Goal: Task Accomplishment & Management: Manage account settings

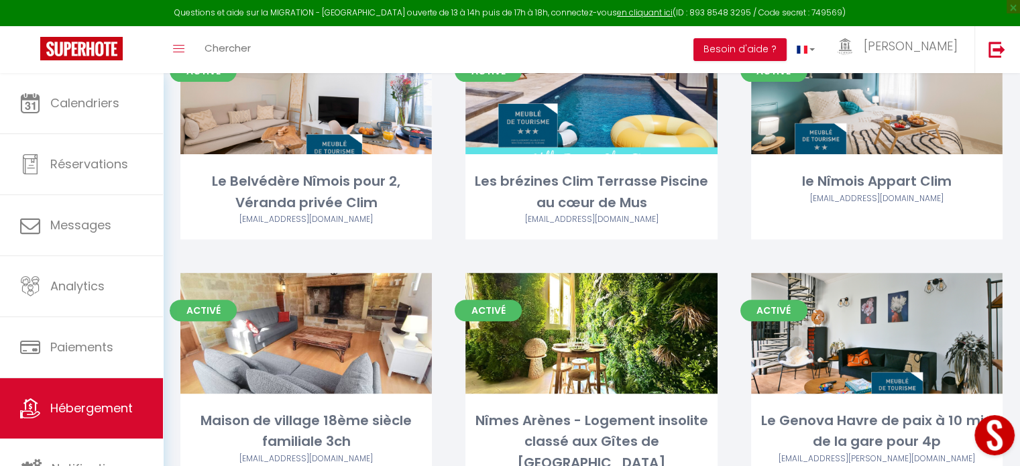
scroll to position [388, 0]
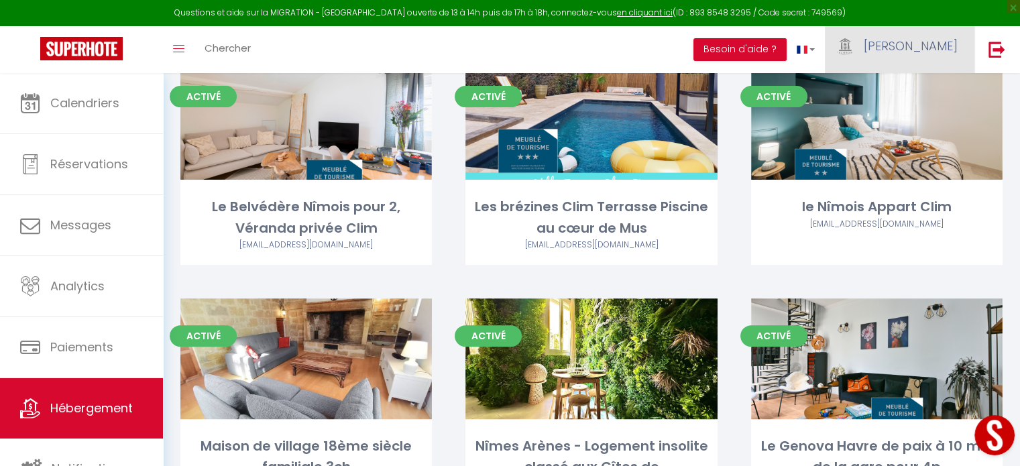
click at [945, 45] on span "[PERSON_NAME]" at bounding box center [910, 46] width 94 height 17
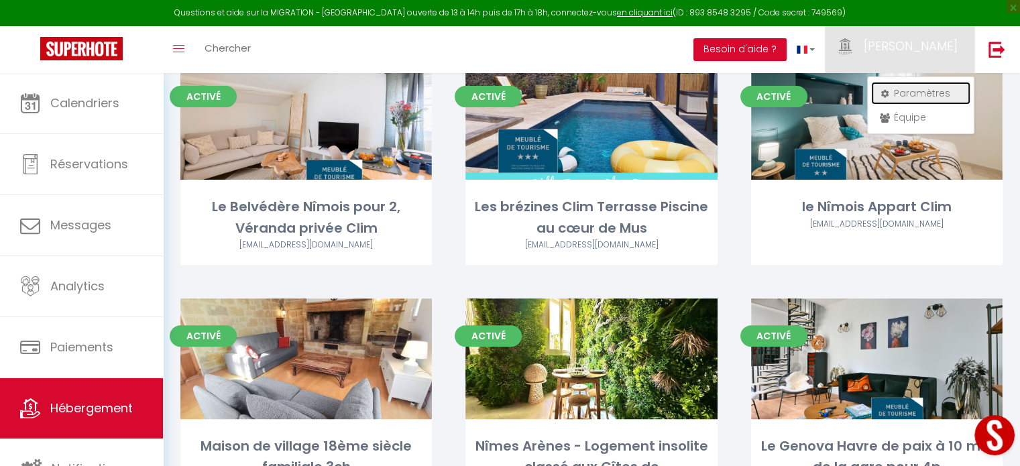
click at [914, 92] on link "Paramètres" at bounding box center [920, 93] width 99 height 23
select select "fr"
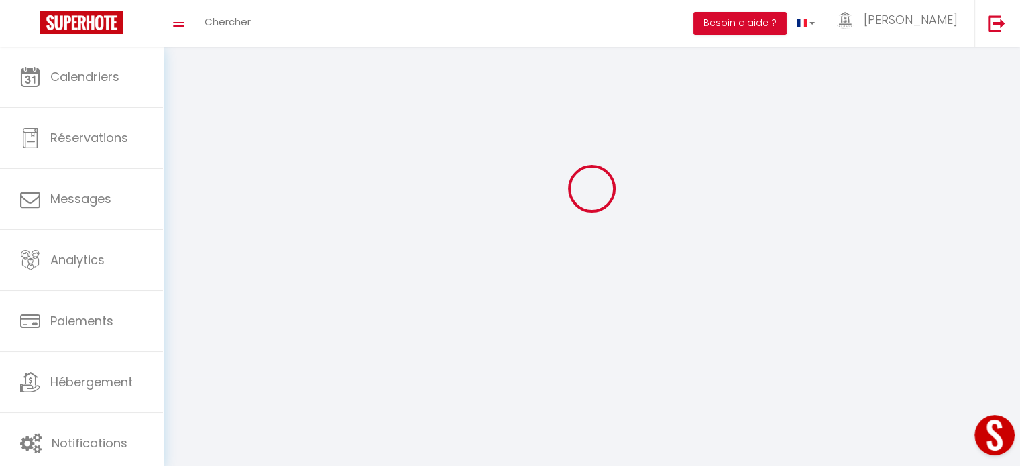
type input "[PERSON_NAME]"
type input "Conciergerie de la Maison Carrée"
type input "0685815276"
type input "[STREET_ADDRESS][PERSON_NAME]"
type input "30000"
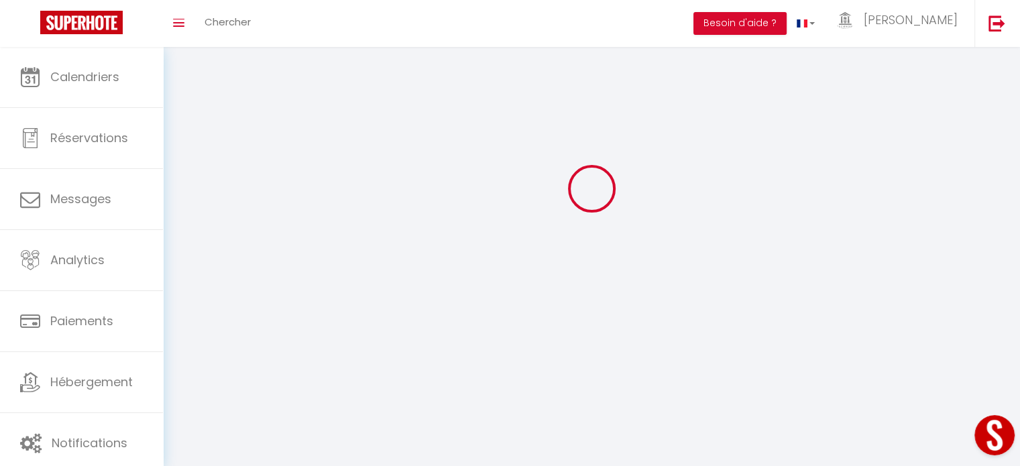
type input "Nimes"
type input "R56CiSF98SQSUoUiJrP3gC8pa"
type input "6DRnLVqXOZZnxdcFFF0b2KN1k"
type input "[URL][DOMAIN_NAME]"
select select "28"
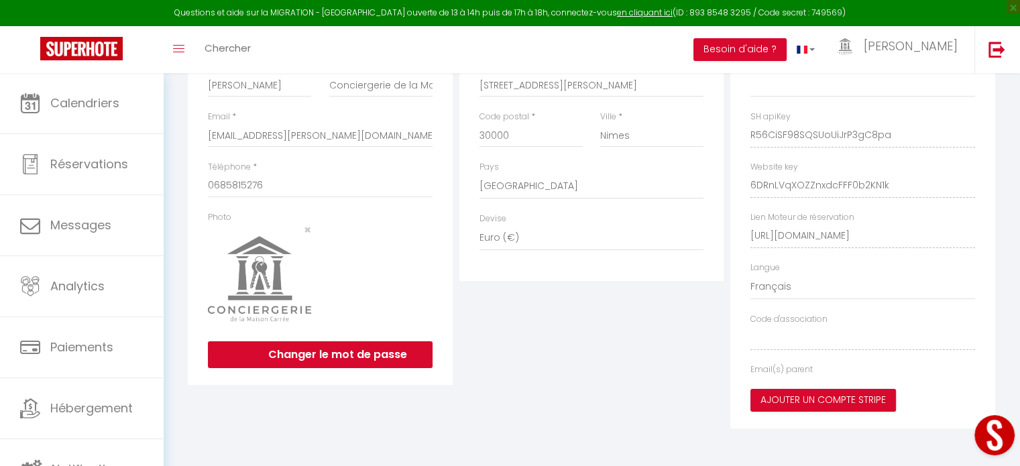
type input "R56CiSF98SQSUoUiJrP3gC8pa"
type input "6DRnLVqXOZZnxdcFFF0b2KN1k"
type input "[URL][DOMAIN_NAME]"
select select "fr"
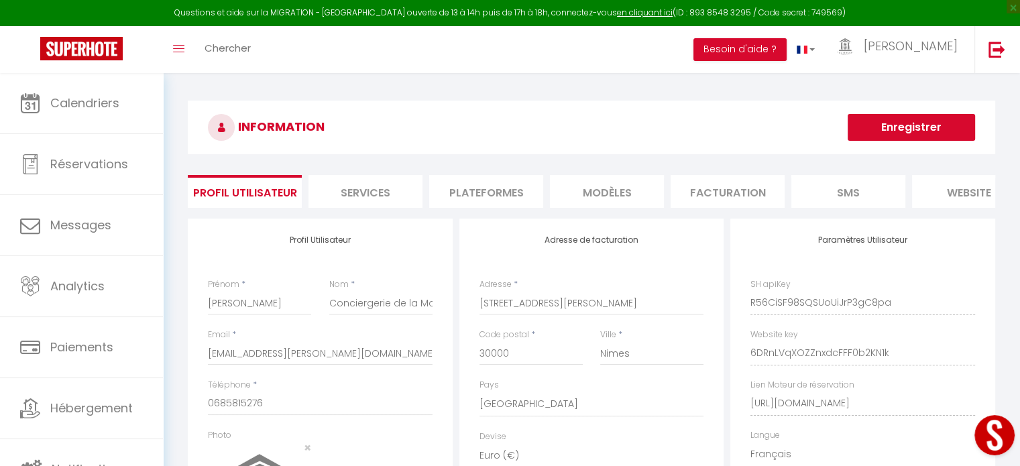
click at [504, 188] on li "Plateformes" at bounding box center [486, 191] width 114 height 33
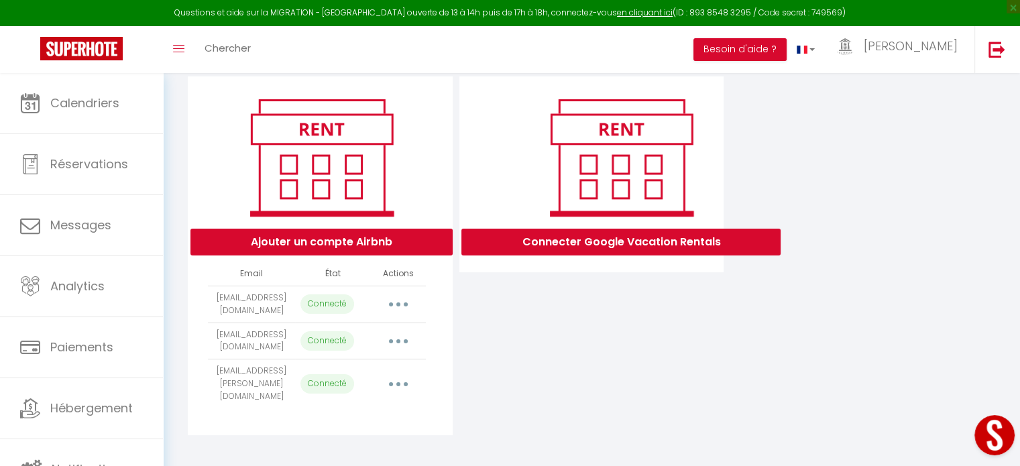
scroll to position [145, 0]
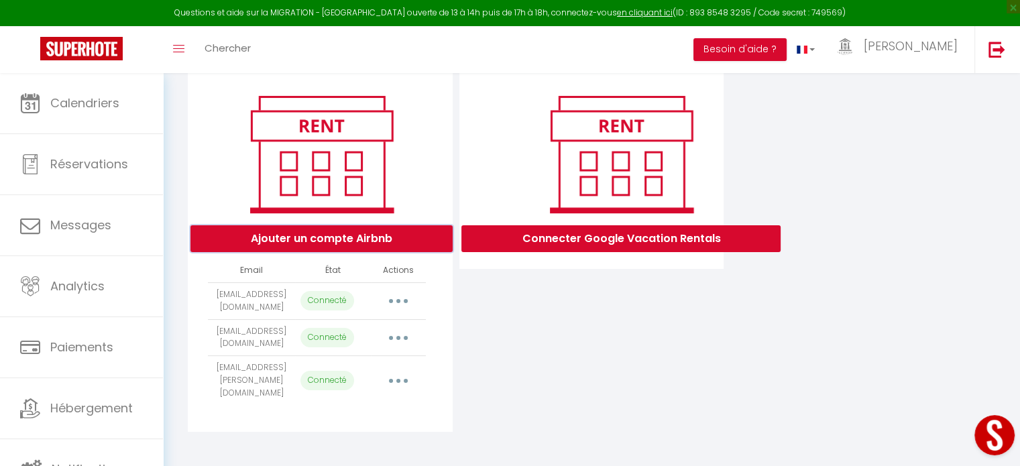
click at [339, 249] on button "Ajouter un compte Airbnb" at bounding box center [321, 238] width 262 height 27
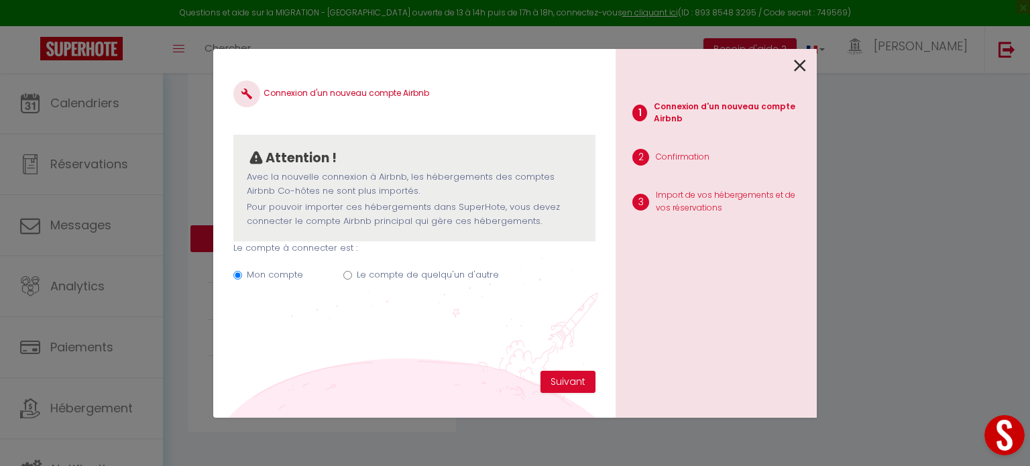
click at [344, 276] on input "Le compte de quelqu'un d'autre" at bounding box center [347, 275] width 9 height 9
radio input "true"
radio input "false"
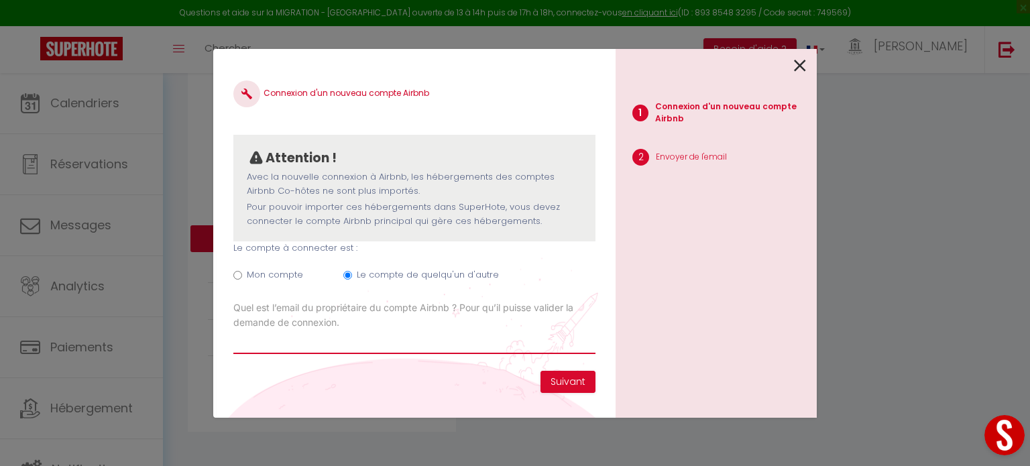
drag, startPoint x: 282, startPoint y: 345, endPoint x: 200, endPoint y: 364, distance: 84.1
click at [282, 345] on input "Email connexion Airbnb" at bounding box center [414, 342] width 362 height 24
type input "[EMAIL_ADDRESS][DOMAIN_NAME]"
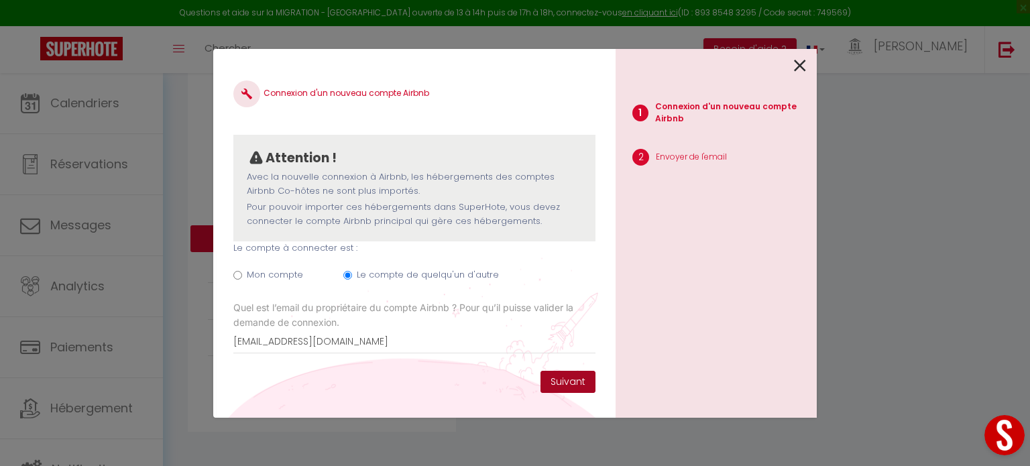
click at [563, 379] on button "Suivant" at bounding box center [567, 382] width 55 height 23
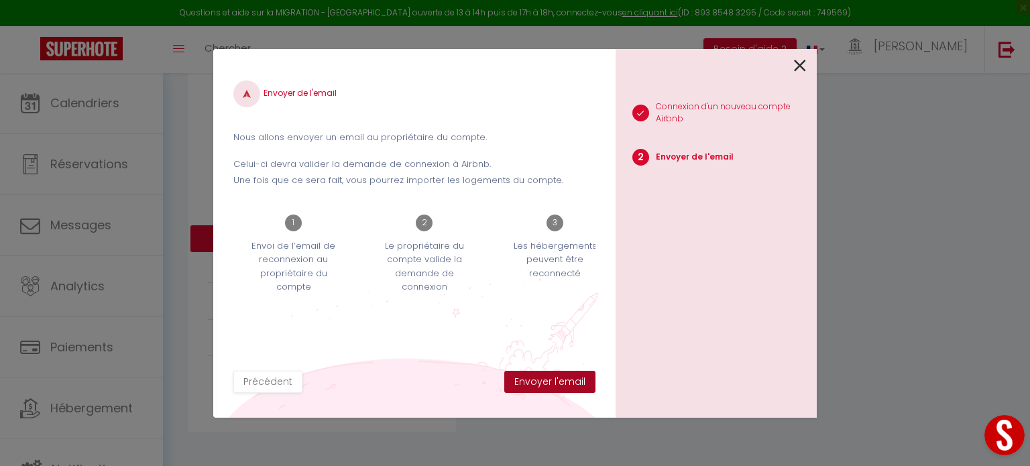
click at [560, 379] on button "Envoyer l'email" at bounding box center [549, 382] width 91 height 23
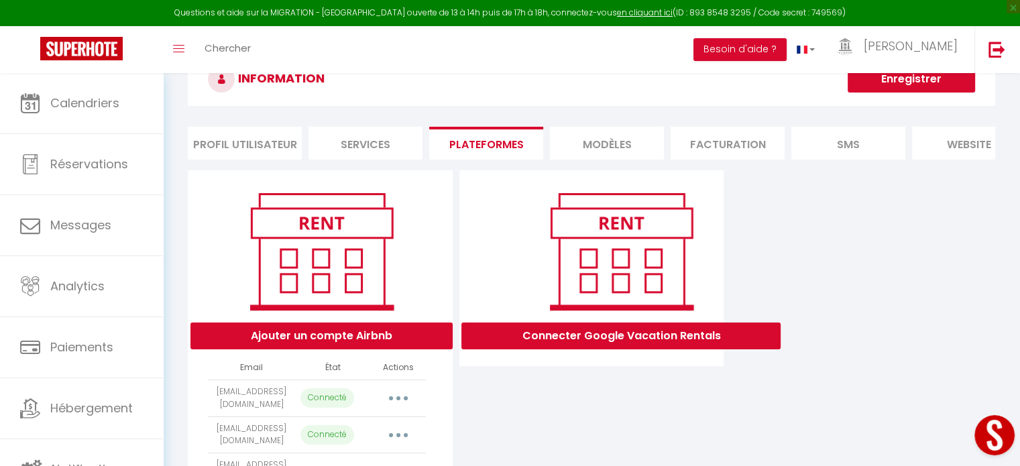
scroll to position [182, 0]
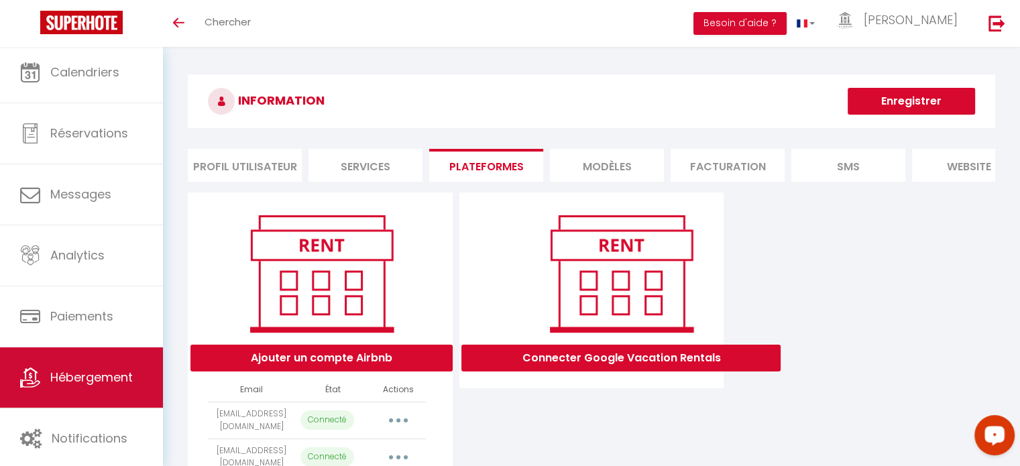
click at [129, 362] on link "Hébergement" at bounding box center [81, 377] width 163 height 60
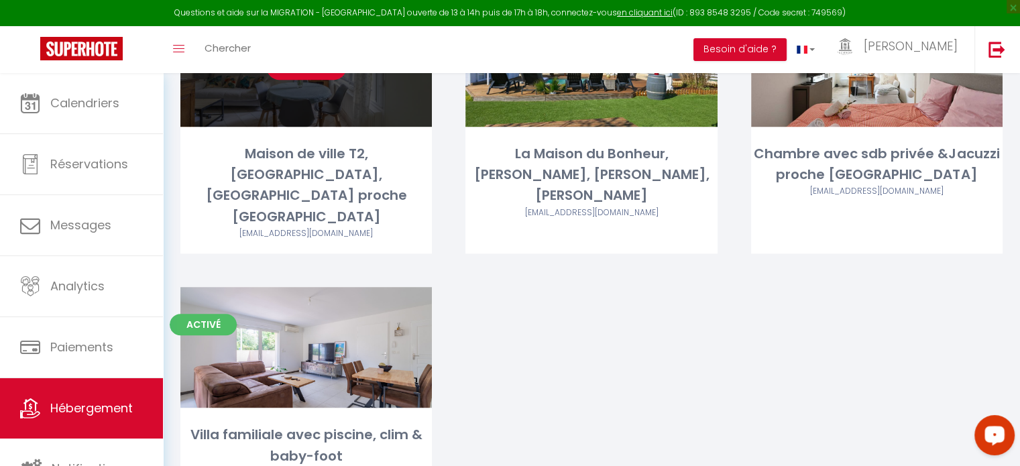
scroll to position [1193, 0]
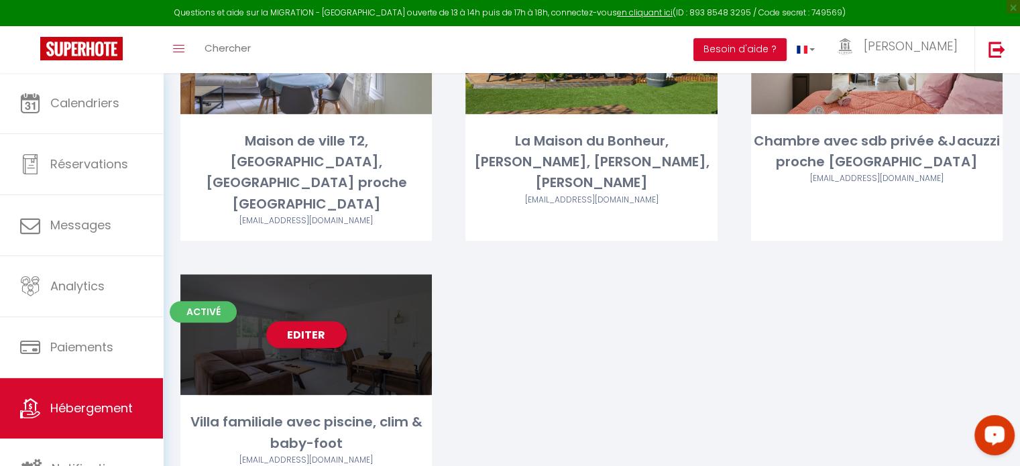
click at [357, 274] on div "Editer" at bounding box center [305, 334] width 251 height 121
select select "3"
select select "2"
select select "1"
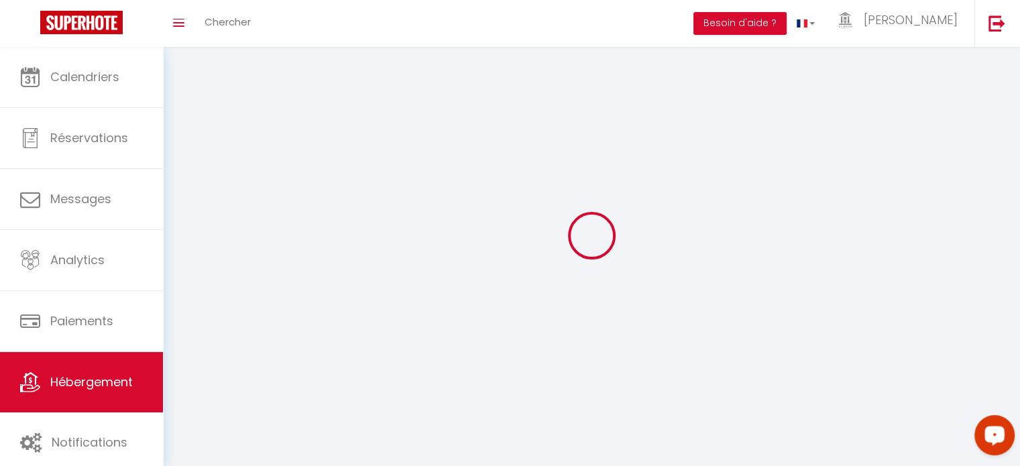
select select
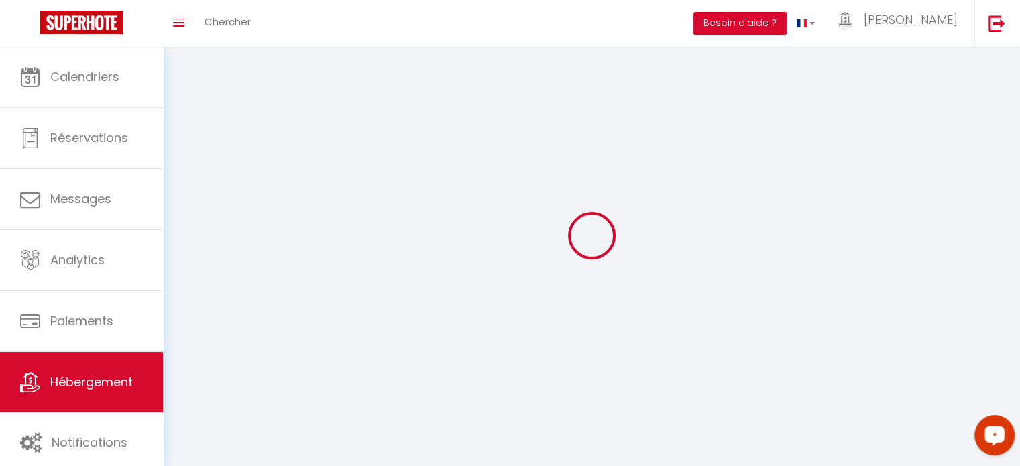
checkbox input "false"
select select
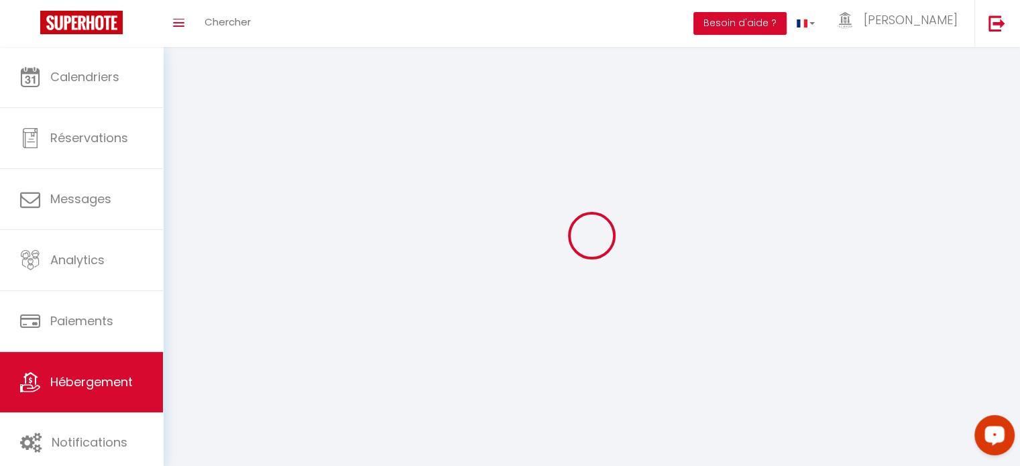
select select
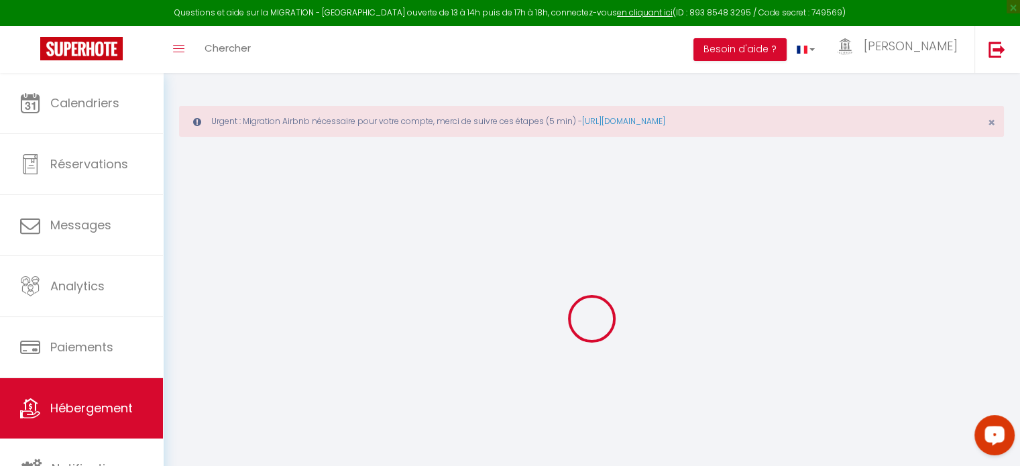
select select "+ 6 %"
select select "+ 27 %"
select select
checkbox input "false"
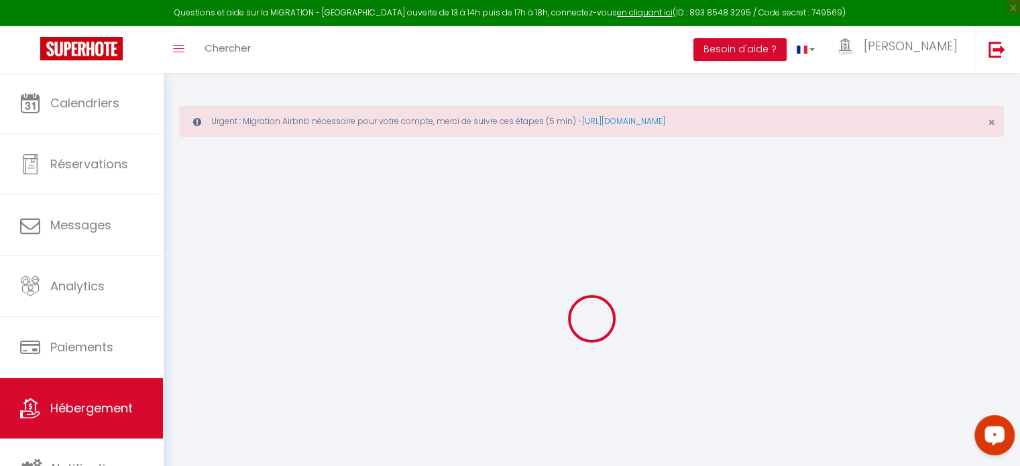
checkbox input "true"
checkbox input "false"
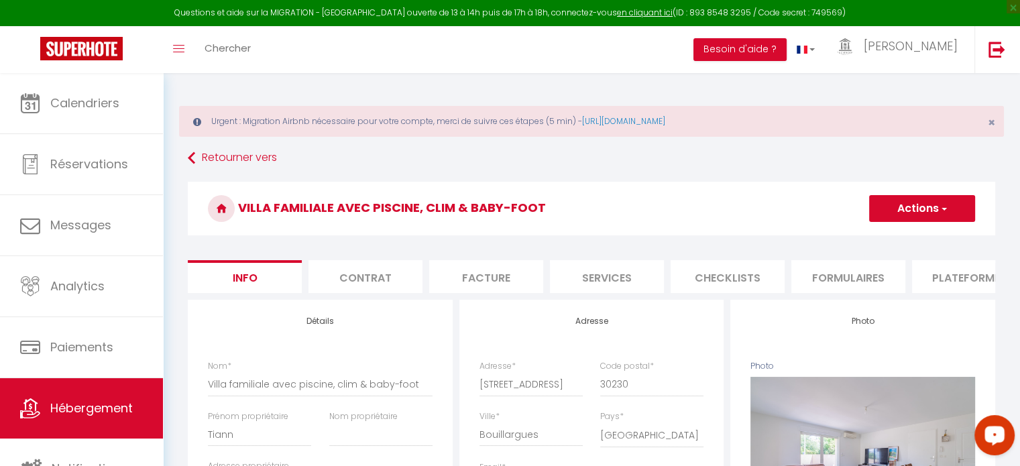
click at [954, 277] on li "Plateformes" at bounding box center [969, 276] width 114 height 33
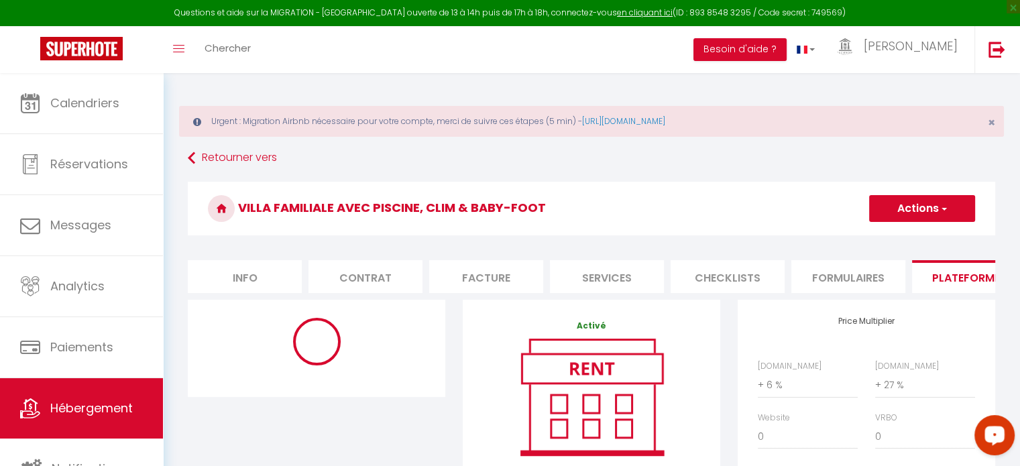
select select "11183-1471729358621975315"
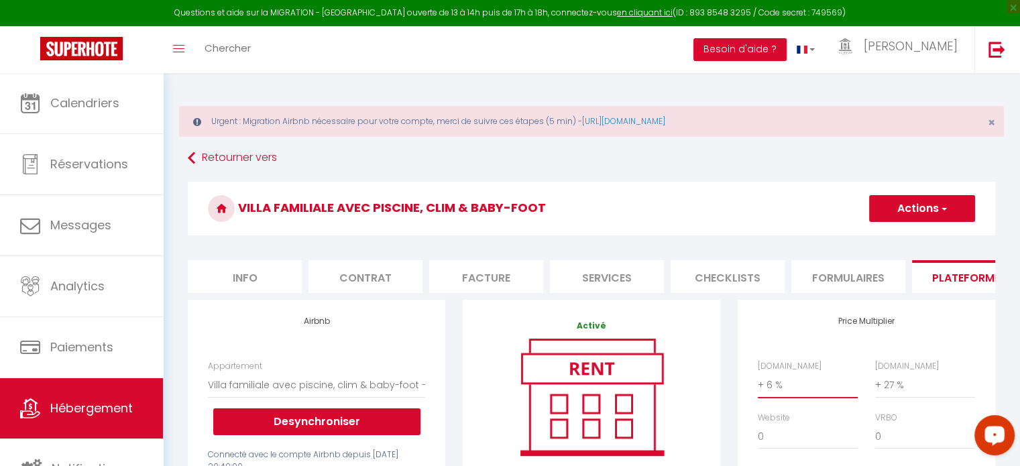
click at [786, 395] on select "0 + 1 % + 2 % + 3 % + 4 % + 5 % + 6 % + 7 % + 8 % + 9 %" at bounding box center [808, 384] width 100 height 25
select select "+ 20 %"
click at [758, 382] on select "0 + 1 % + 2 % + 3 % + 4 % + 5 % + 6 % + 7 % + 8 % + 9 %" at bounding box center [808, 384] width 100 height 25
select select "270"
select select "well_reviewed_guests"
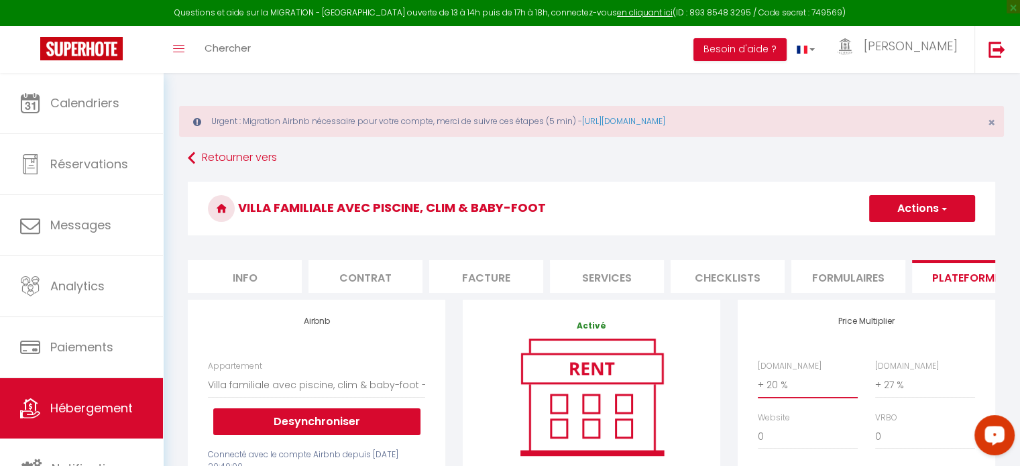
select select "EUR"
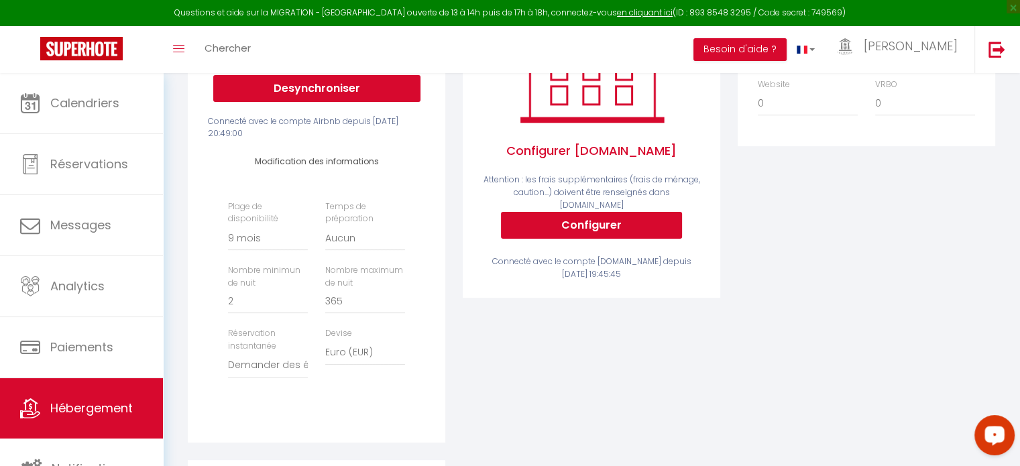
scroll to position [335, 0]
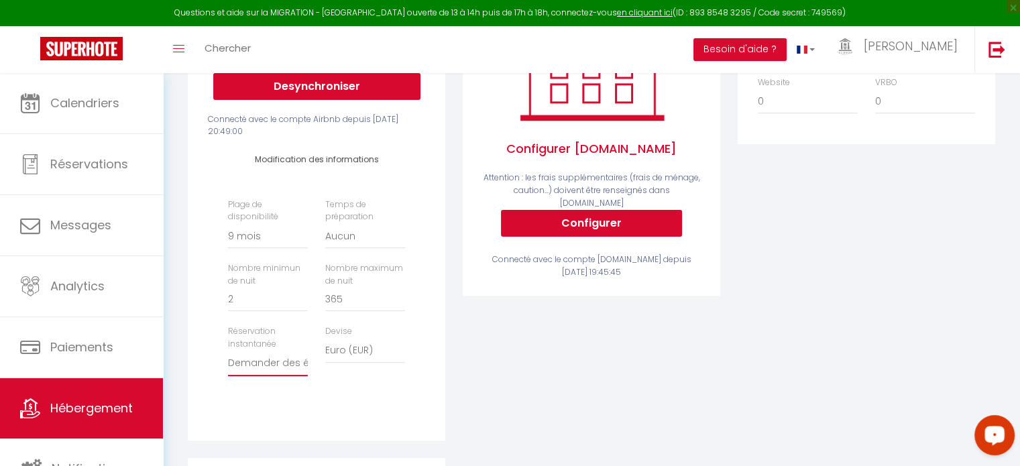
click at [282, 372] on select "Activée Demander des évaluations positives" at bounding box center [268, 363] width 80 height 25
select select "everyone"
click at [228, 360] on select "Activée Demander des évaluations positives" at bounding box center [268, 363] width 80 height 25
click at [269, 241] on select "Date indisponible par [PERSON_NAME] 1 mois 3 mois 6 mois 9 mois 12 mois 24 mois" at bounding box center [268, 235] width 80 height 25
select select "180"
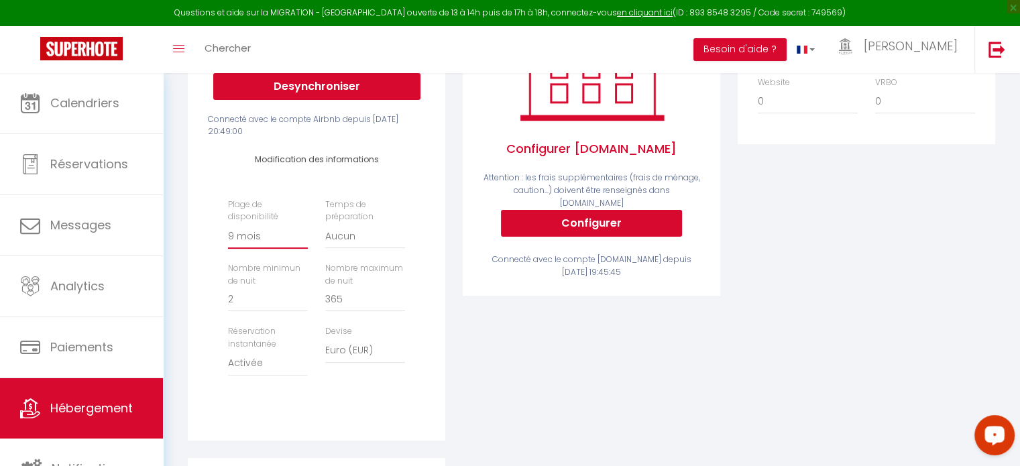
click at [228, 233] on select "Date indisponible par [PERSON_NAME] 1 mois 3 mois 6 mois 9 mois 12 mois 24 mois" at bounding box center [268, 235] width 80 height 25
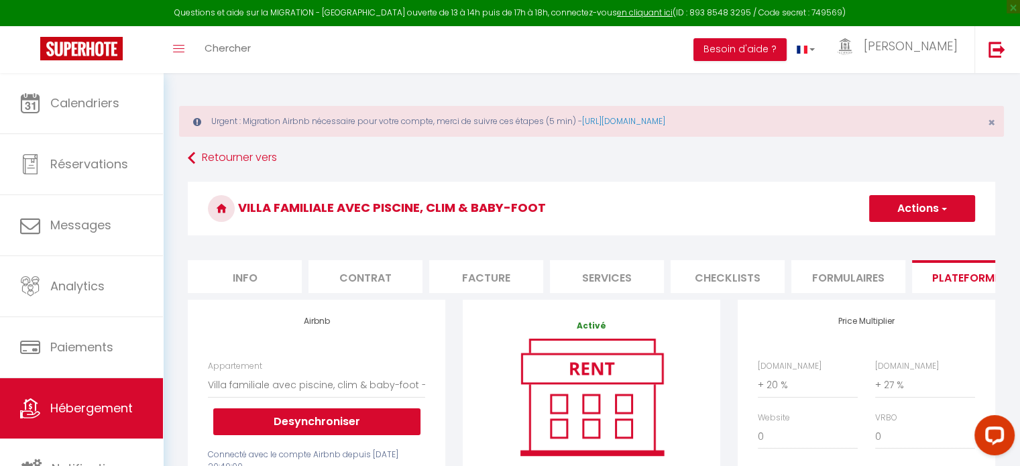
scroll to position [0, 0]
click at [918, 205] on button "Actions" at bounding box center [922, 208] width 106 height 27
click at [904, 237] on link "Enregistrer" at bounding box center [921, 237] width 106 height 17
drag, startPoint x: 967, startPoint y: 141, endPoint x: 951, endPoint y: 137, distance: 16.6
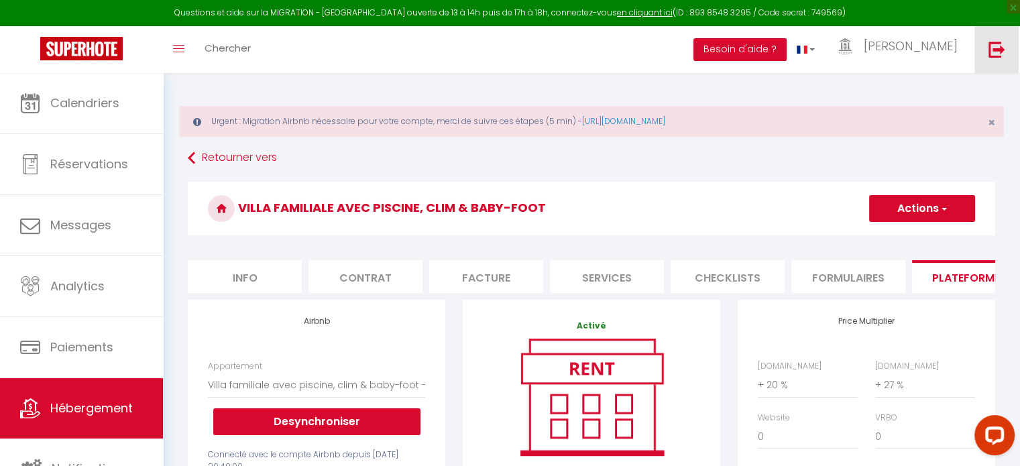
click at [995, 46] on img at bounding box center [996, 49] width 17 height 17
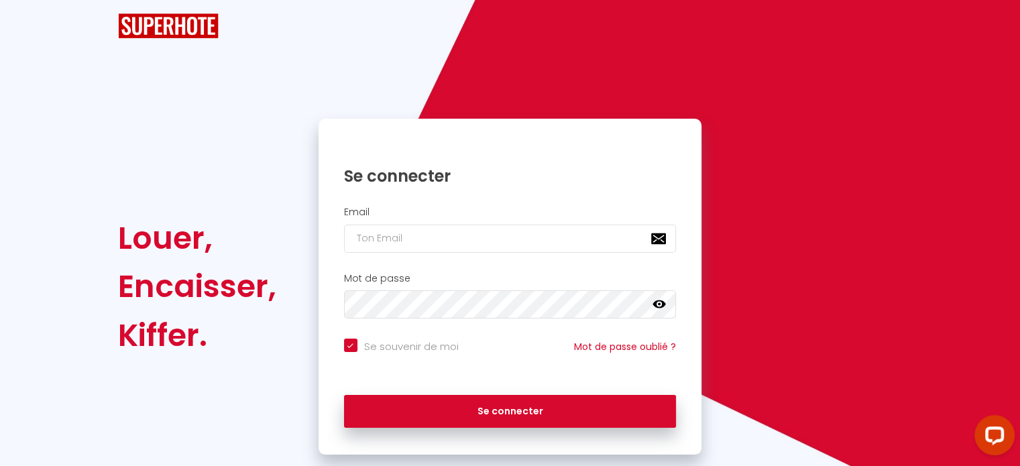
checkbox input "true"
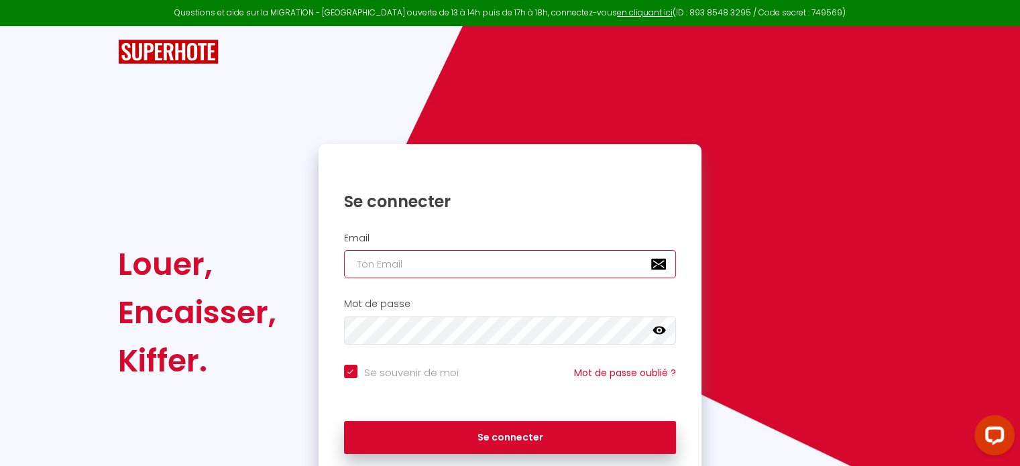
type input "[EMAIL_ADDRESS][PERSON_NAME][DOMAIN_NAME]"
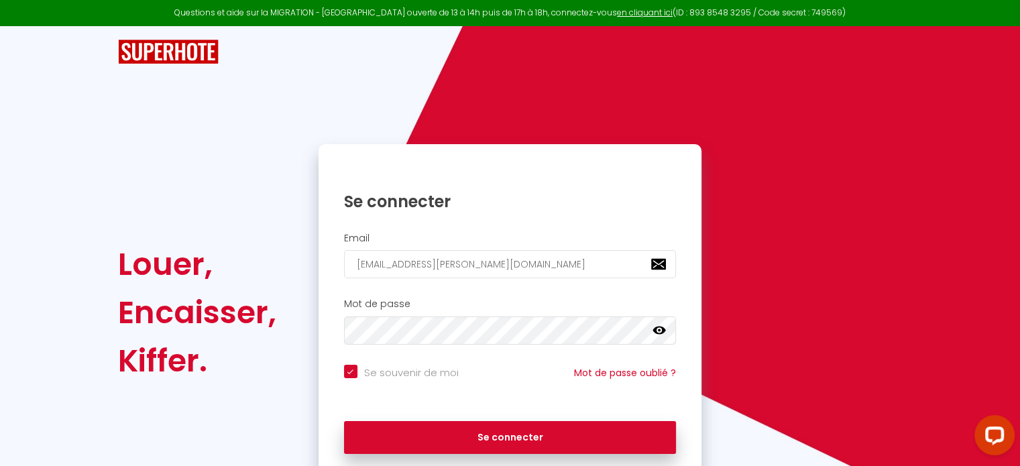
checkbox input "true"
